Goal: Task Accomplishment & Management: Manage account settings

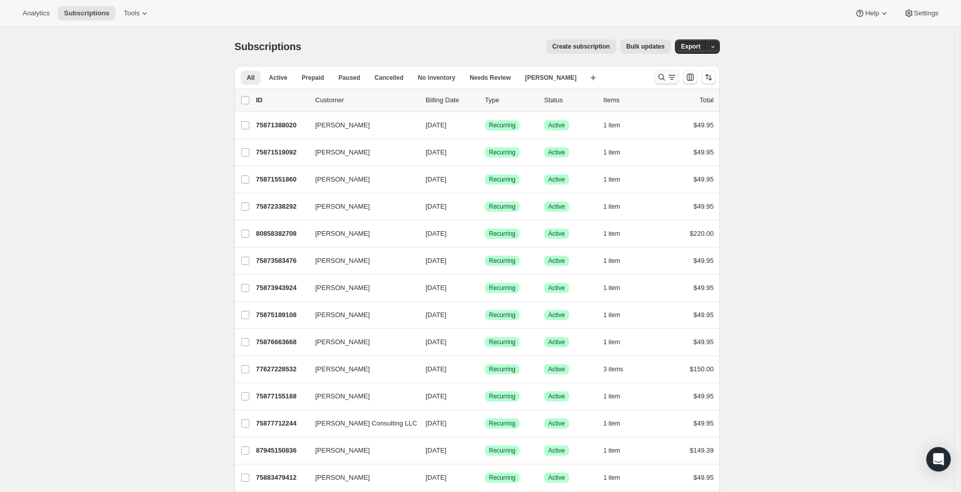
click at [666, 80] on icon "Search and filter results" at bounding box center [662, 77] width 10 height 10
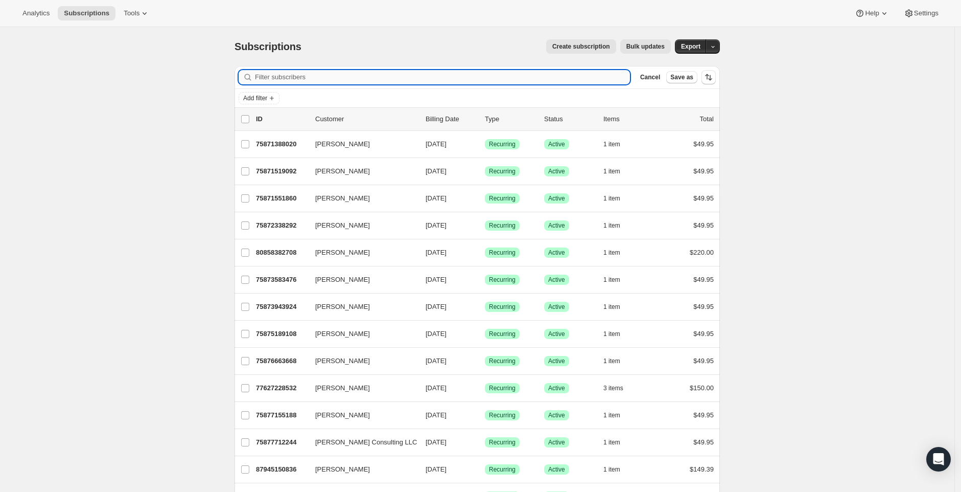
click at [560, 79] on input "Filter subscribers" at bounding box center [442, 77] width 375 height 14
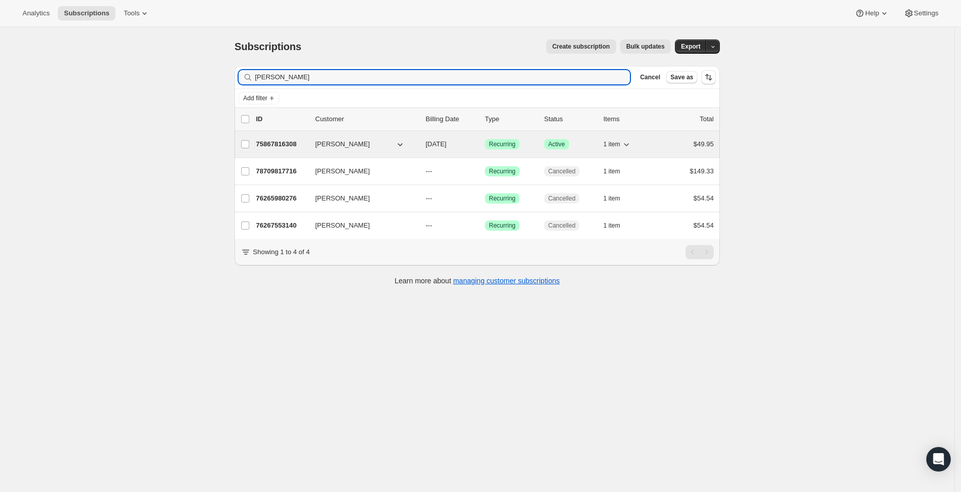
type input "Heather Perkins"
click at [430, 147] on span "10/08/2026" at bounding box center [436, 144] width 21 height 8
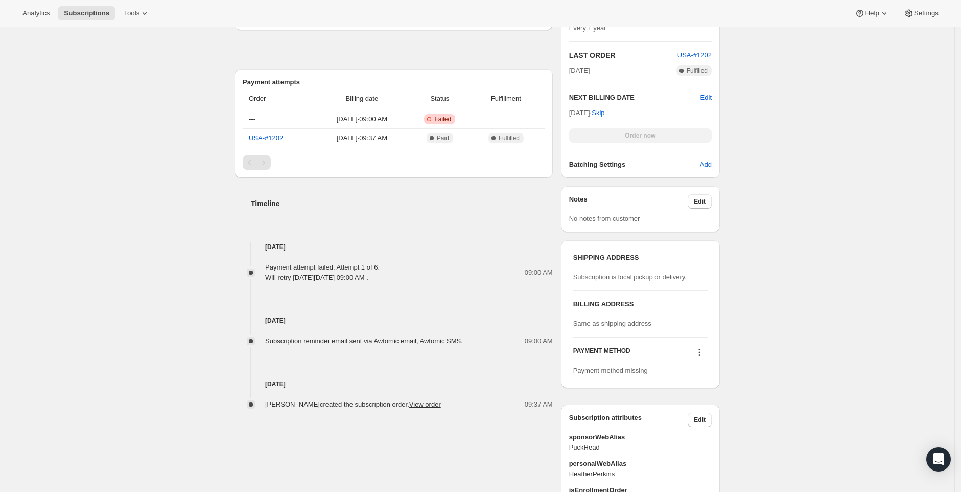
scroll to position [305, 0]
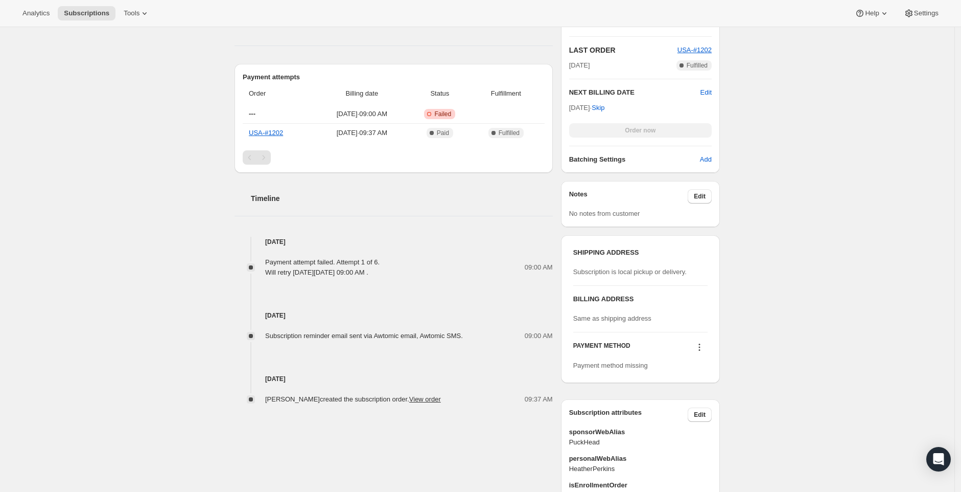
click at [673, 302] on h3 "BILLING ADDRESS" at bounding box center [640, 299] width 134 height 10
click at [645, 275] on div "Subscription is local pickup or delivery." at bounding box center [640, 272] width 134 height 10
click at [596, 251] on h3 "SHIPPING ADDRESS" at bounding box center [640, 252] width 134 height 10
click at [782, 311] on div "Subscription #75867816308. This page is ready Subscription #75867816308 Success…" at bounding box center [477, 211] width 955 height 976
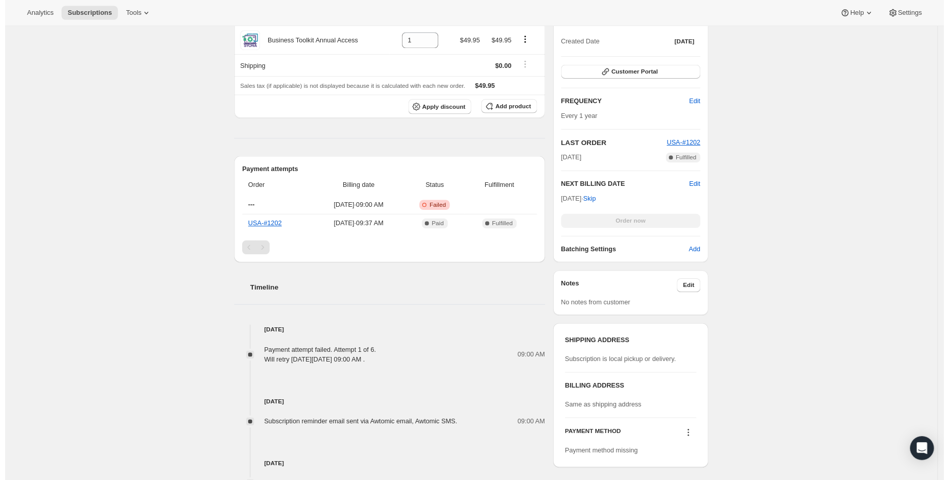
scroll to position [0, 0]
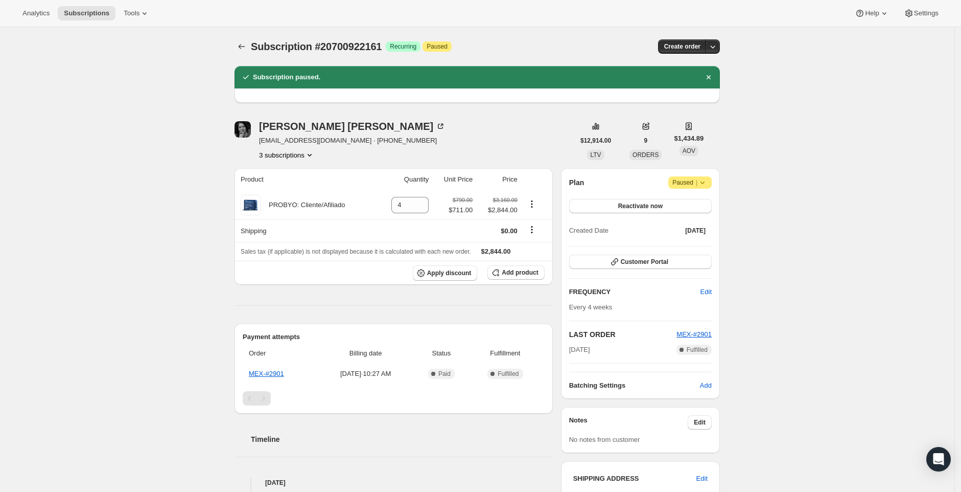
scroll to position [463, 0]
